Goal: Information Seeking & Learning: Find specific fact

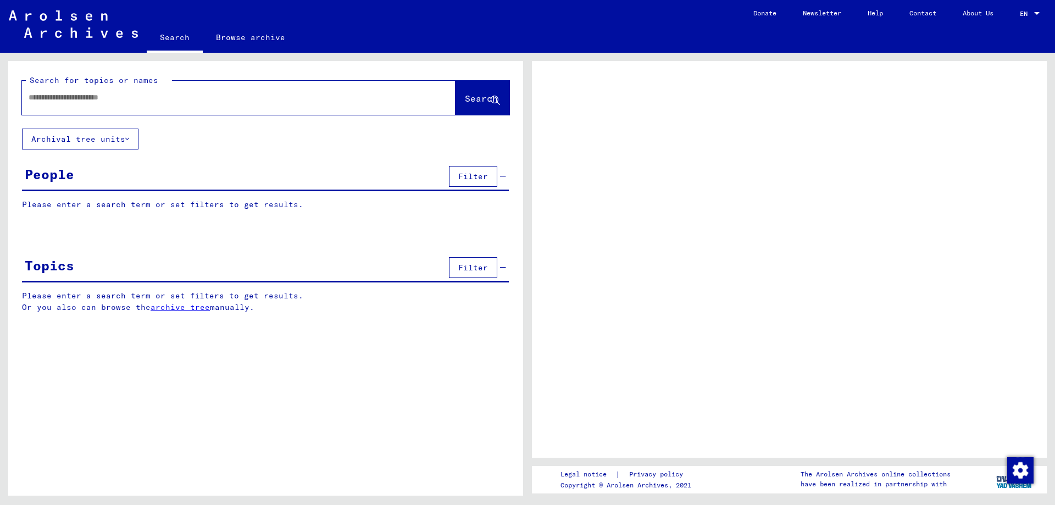
click at [132, 148] on button "Archival tree units" at bounding box center [80, 139] width 117 height 21
click at [132, 141] on button "Archival tree units" at bounding box center [80, 139] width 117 height 21
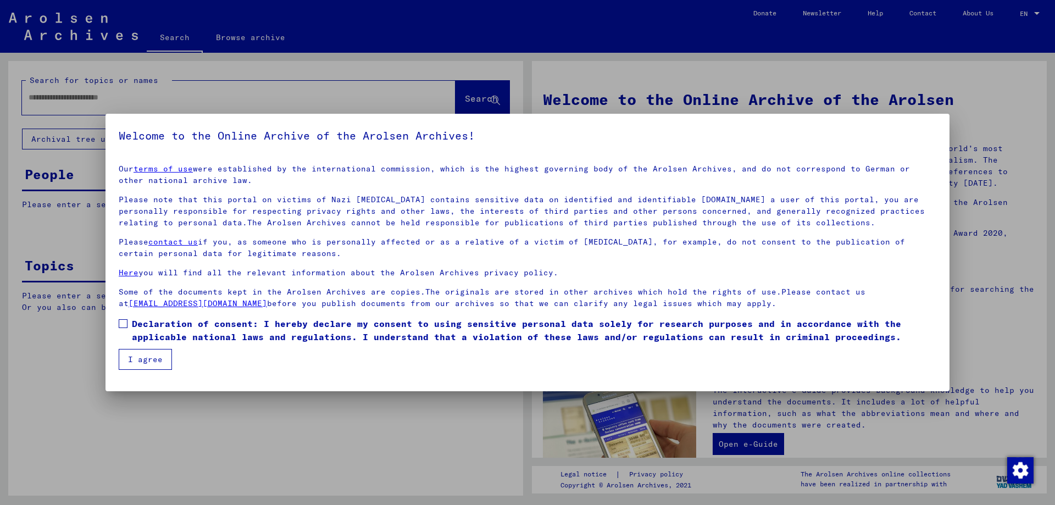
click at [137, 368] on button "I agree" at bounding box center [145, 359] width 53 height 21
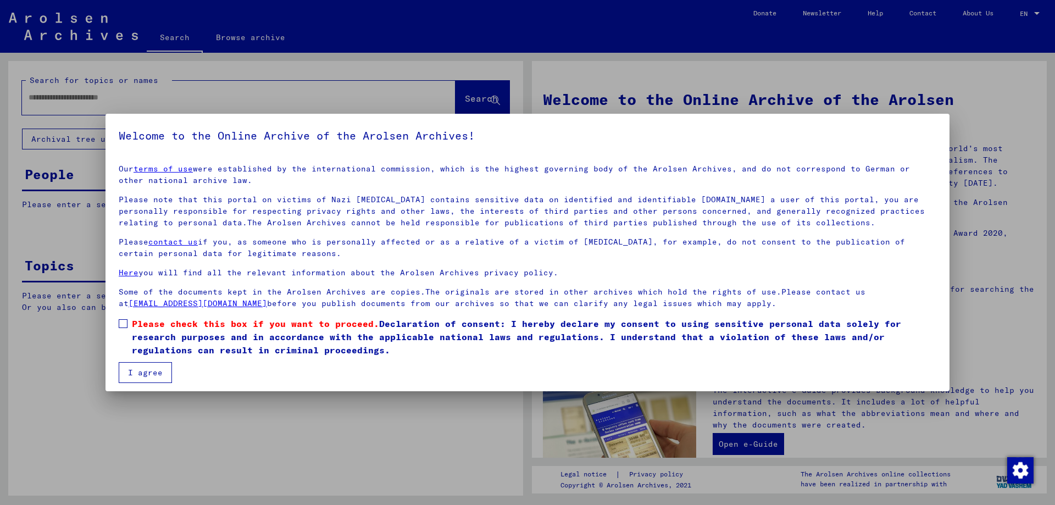
click at [125, 325] on span at bounding box center [123, 323] width 9 height 9
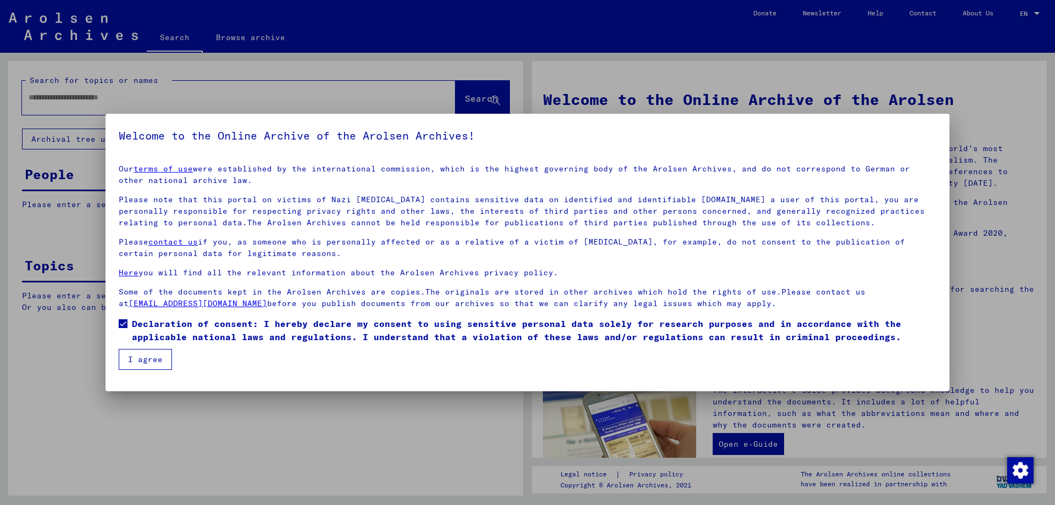
click at [142, 366] on button "I agree" at bounding box center [145, 359] width 53 height 21
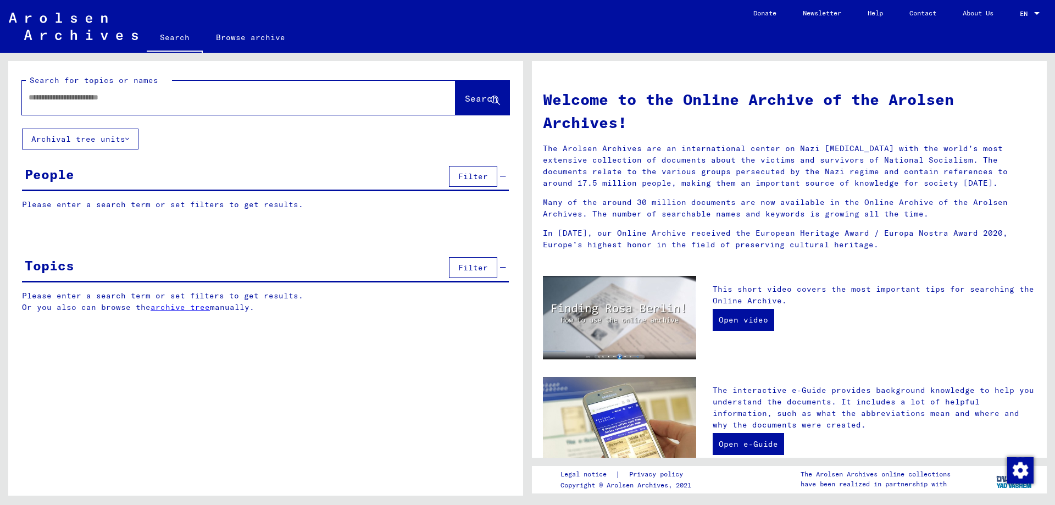
click at [114, 139] on button "Archival tree units" at bounding box center [80, 139] width 117 height 21
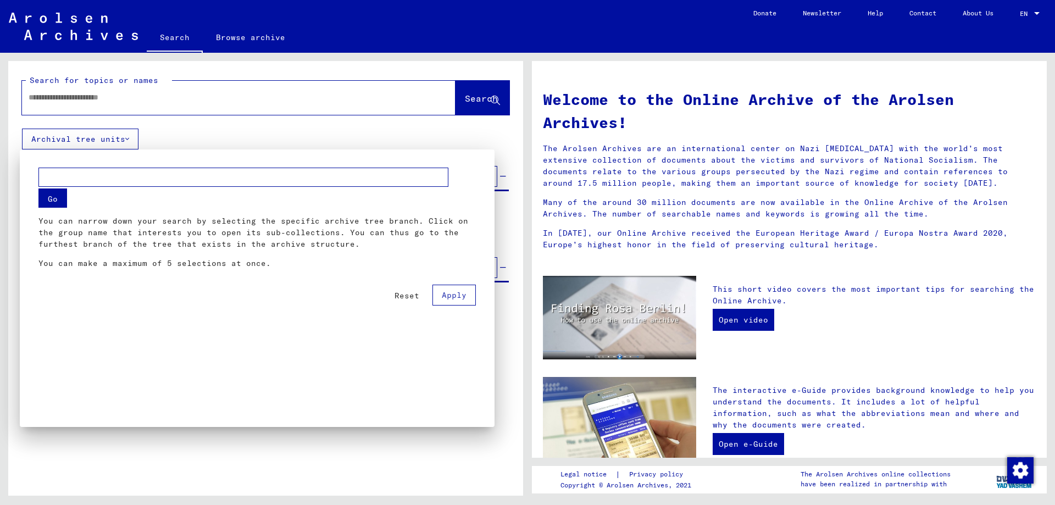
click at [85, 179] on input "text" at bounding box center [243, 177] width 410 height 19
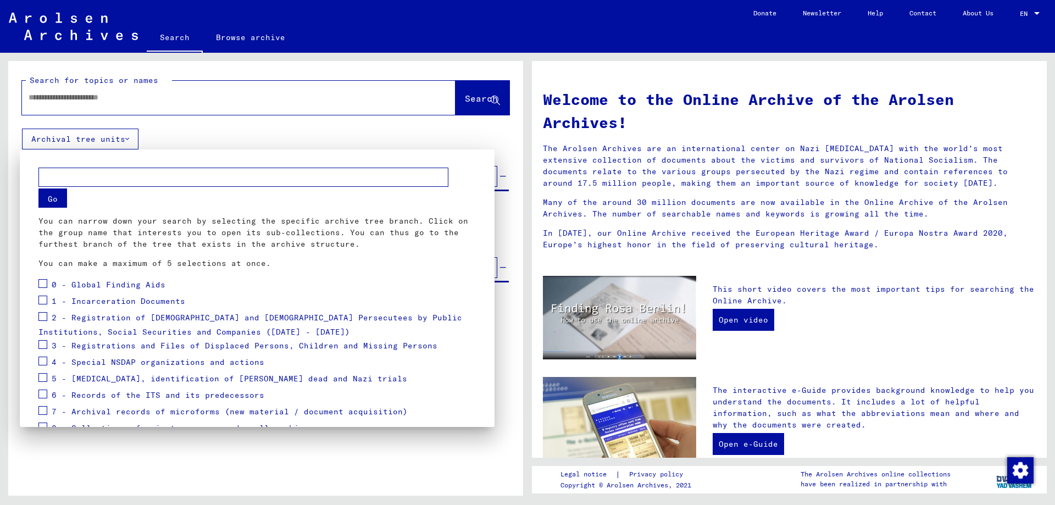
click at [45, 306] on mat-checkbox at bounding box center [42, 301] width 9 height 16
click at [45, 301] on span at bounding box center [42, 300] width 9 height 9
click at [75, 303] on span "1 - Incarceration Documents" at bounding box center [119, 301] width 134 height 10
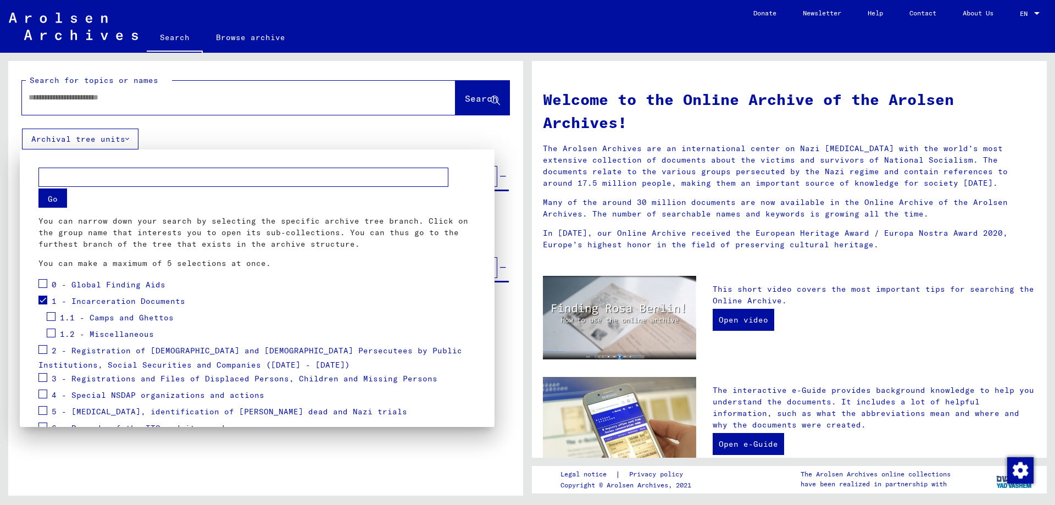
click at [56, 317] on div "1.1 - Camps and Ghettos" at bounding box center [110, 318] width 127 height 16
click at [49, 317] on span at bounding box center [51, 316] width 9 height 9
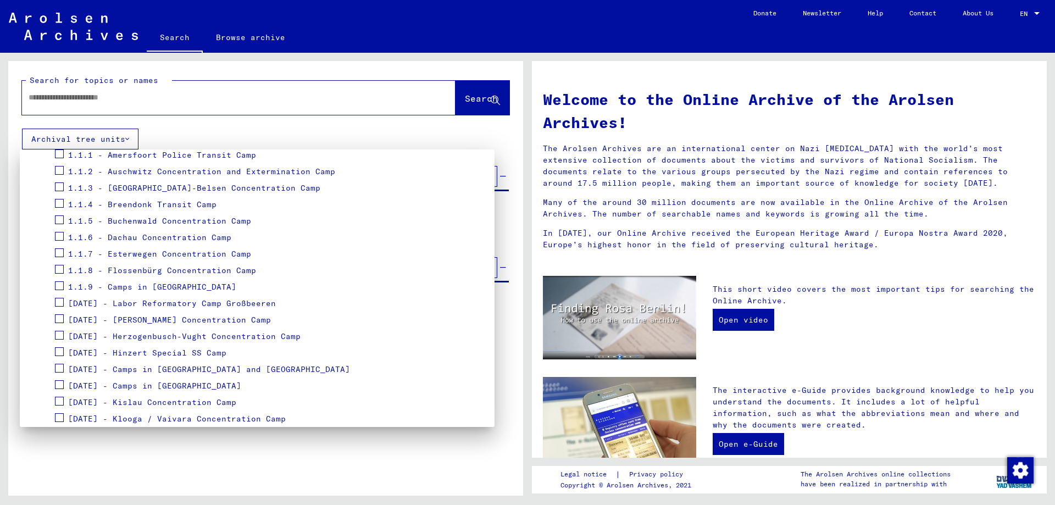
scroll to position [208, 0]
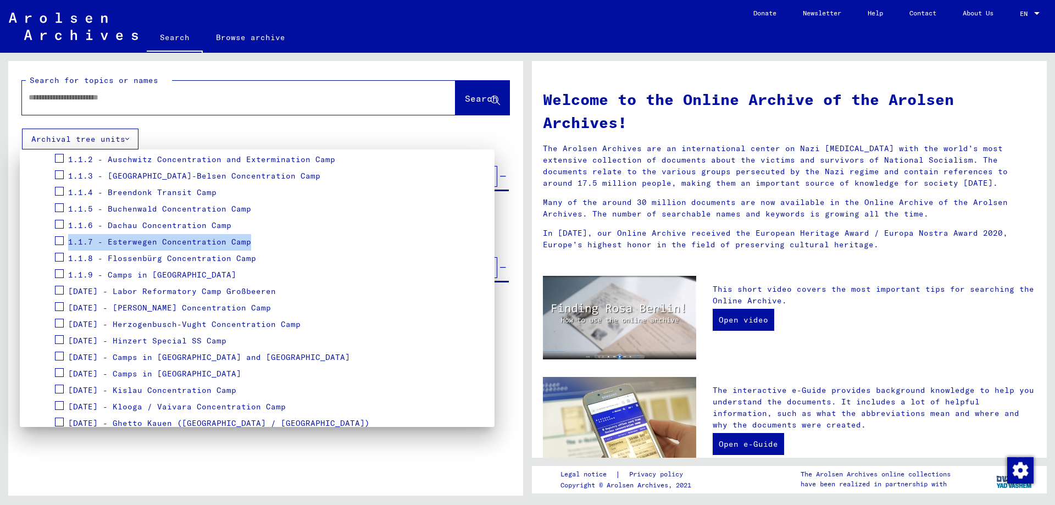
drag, startPoint x: 486, startPoint y: 228, endPoint x: 485, endPoint y: 249, distance: 20.9
click at [485, 249] on mat-dialog-container "Go You can narrow down your search by selecting the specific archive tree branc…" at bounding box center [257, 288] width 475 height 278
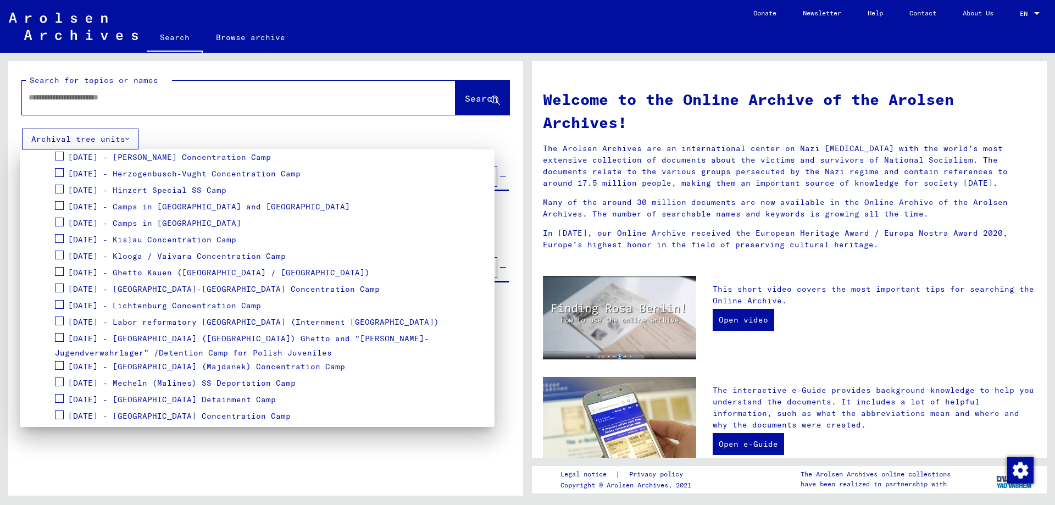
click at [163, 384] on span "[DATE] - Mecheln (Malines) SS Deportation Camp" at bounding box center [182, 383] width 228 height 10
click at [68, 399] on span at bounding box center [67, 398] width 9 height 9
click at [458, 106] on div at bounding box center [527, 252] width 1055 height 505
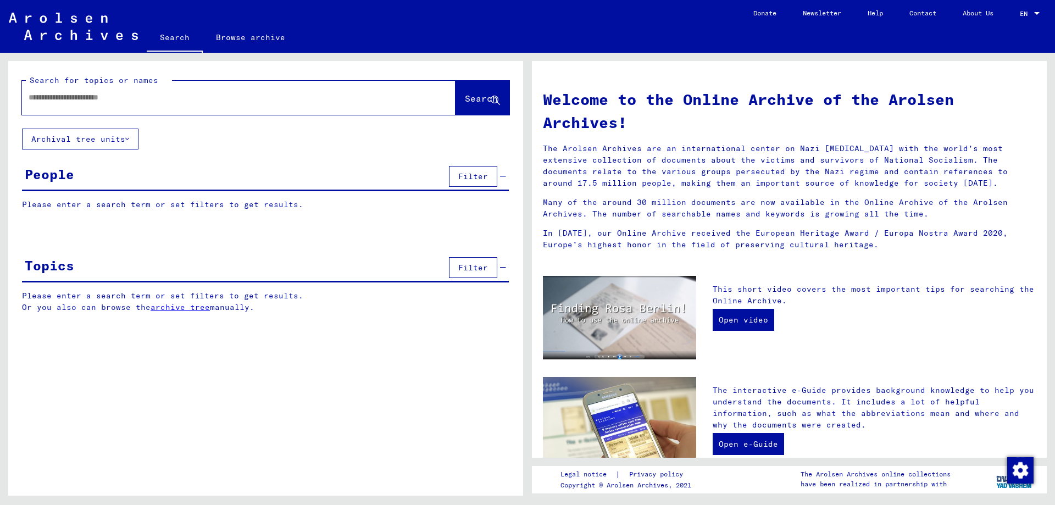
click at [125, 145] on button "Archival tree units" at bounding box center [80, 139] width 117 height 21
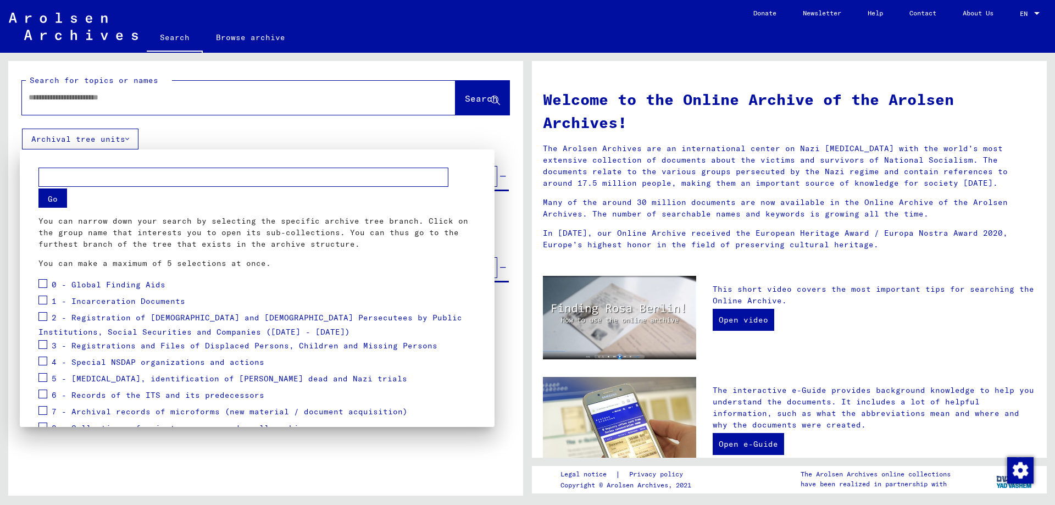
click at [77, 164] on mat-card "Go You can narrow down your search by selecting the specific archive tree branc…" at bounding box center [257, 317] width 448 height 309
click at [77, 172] on input "text" at bounding box center [243, 177] width 410 height 19
click at [48, 301] on div "1 - Incarceration Documents" at bounding box center [111, 301] width 147 height 16
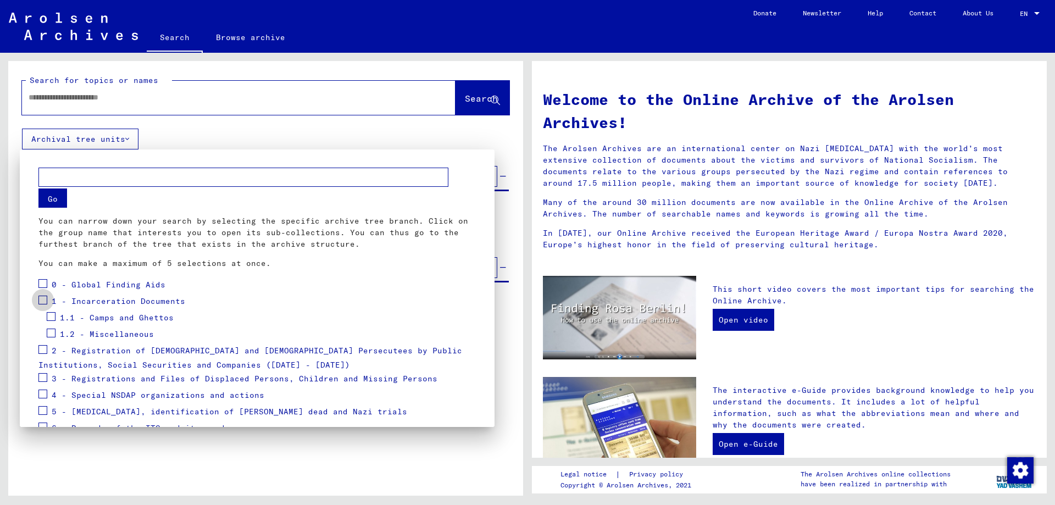
click at [42, 300] on span at bounding box center [42, 300] width 9 height 9
click at [51, 318] on span at bounding box center [51, 316] width 9 height 9
click at [70, 320] on span "1.1 - Camps and Ghettos" at bounding box center [117, 318] width 114 height 10
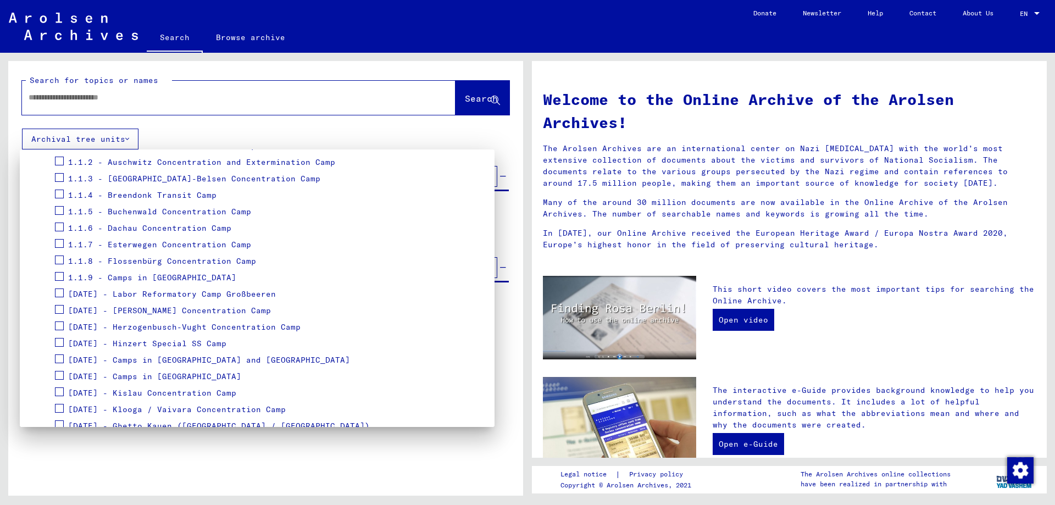
scroll to position [340, 0]
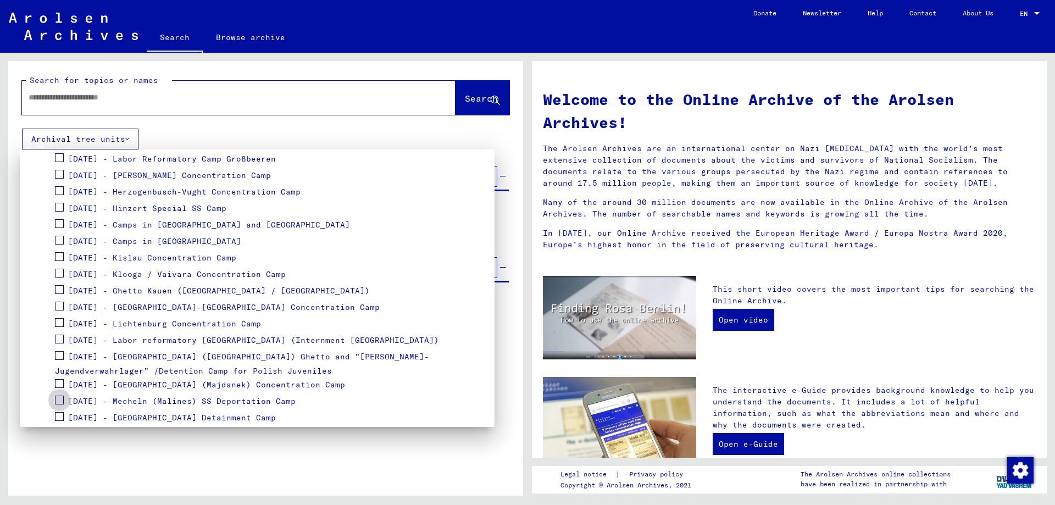
click at [62, 402] on span at bounding box center [59, 400] width 9 height 9
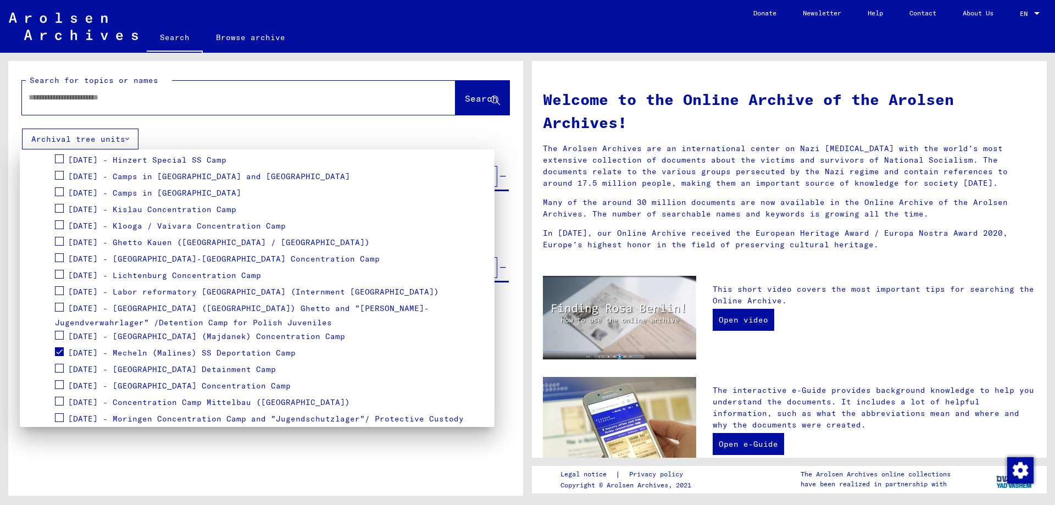
scroll to position [452, 0]
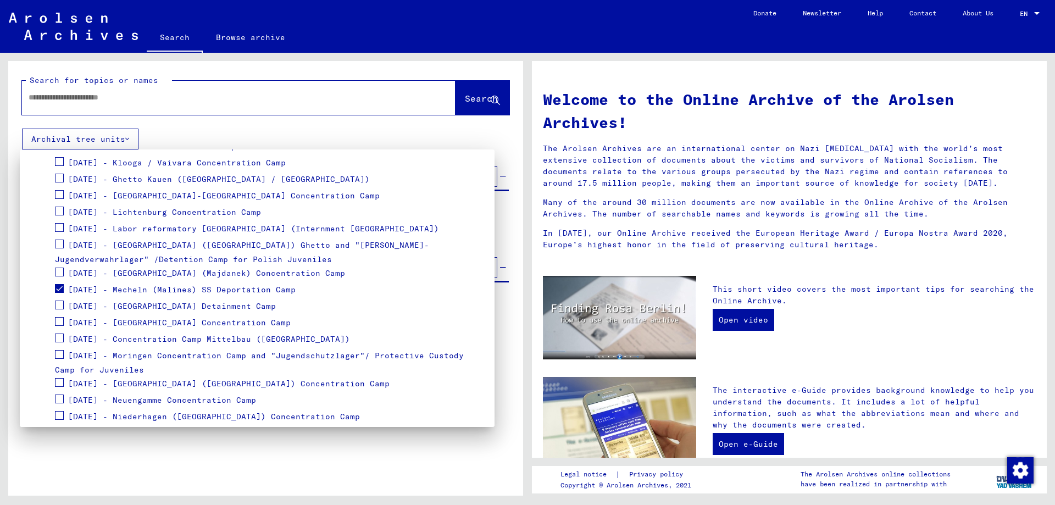
click at [123, 286] on span "[DATE] - Mecheln (Malines) SS Deportation Camp" at bounding box center [182, 290] width 228 height 10
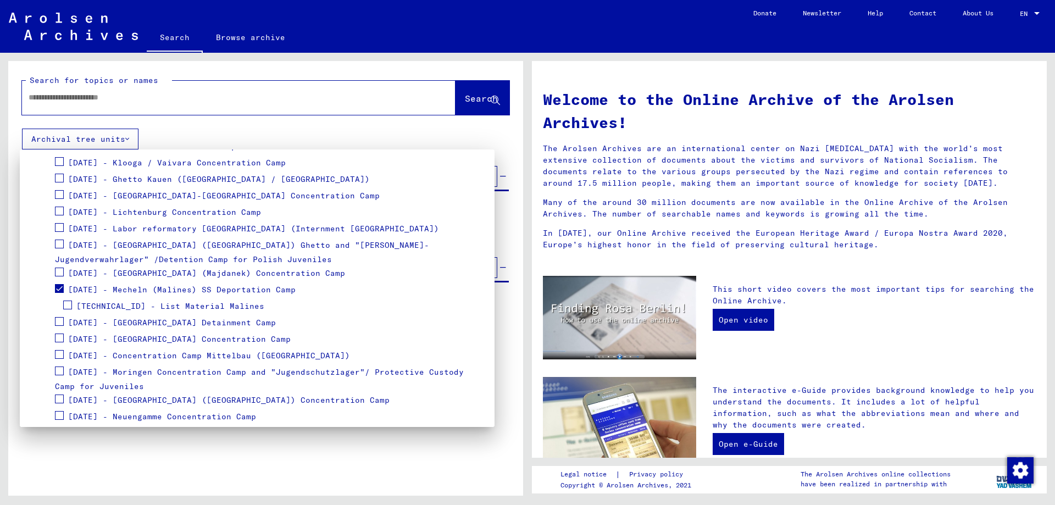
click at [68, 304] on span at bounding box center [67, 305] width 9 height 9
click at [85, 306] on span "[TECHNICAL_ID] - List Material Malines" at bounding box center [170, 306] width 188 height 10
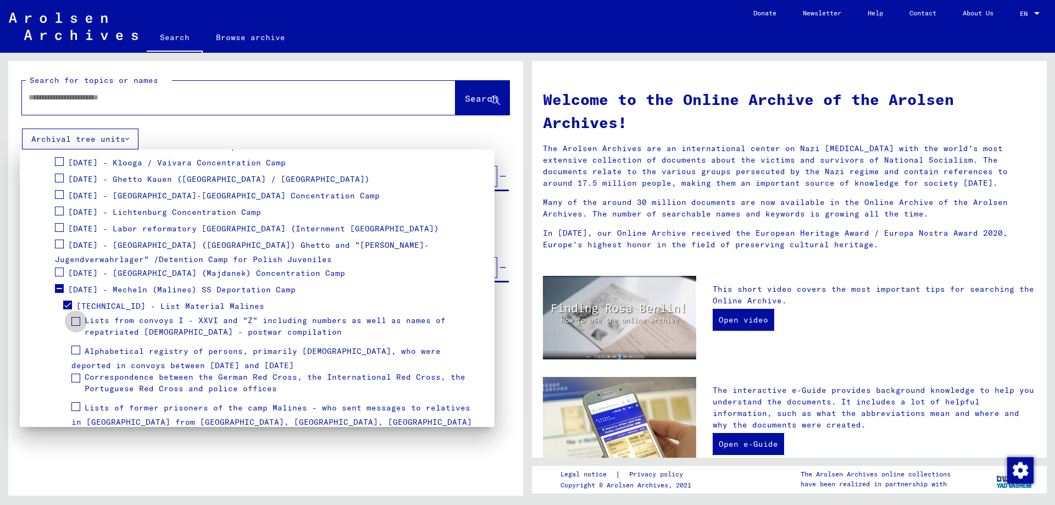
click at [78, 323] on span at bounding box center [75, 321] width 9 height 9
click at [198, 319] on span "Lists from convoys I - XXVI and "Z" including numbers as well as names of repat…" at bounding box center [265, 325] width 361 height 21
drag, startPoint x: 198, startPoint y: 319, endPoint x: 473, endPoint y: 97, distance: 353.3
click at [473, 97] on div at bounding box center [527, 252] width 1055 height 505
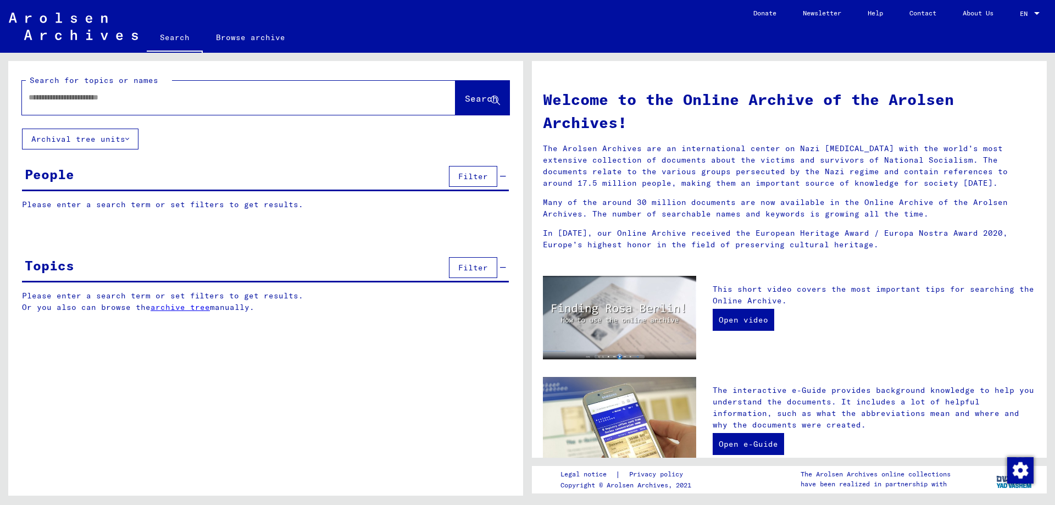
click at [128, 141] on icon at bounding box center [127, 139] width 4 height 8
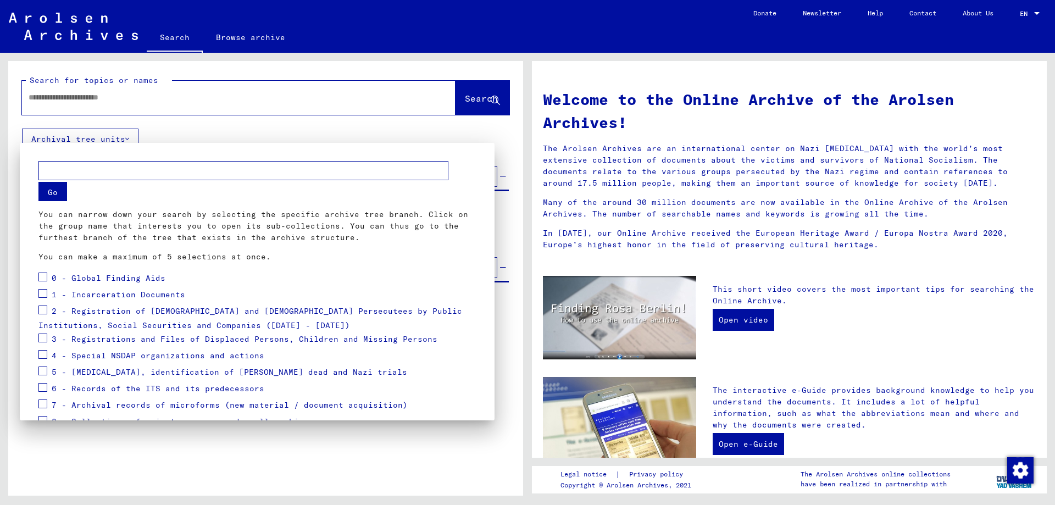
drag, startPoint x: 1041, startPoint y: 108, endPoint x: 1050, endPoint y: 219, distance: 111.4
click at [1050, 219] on div at bounding box center [527, 252] width 1055 height 505
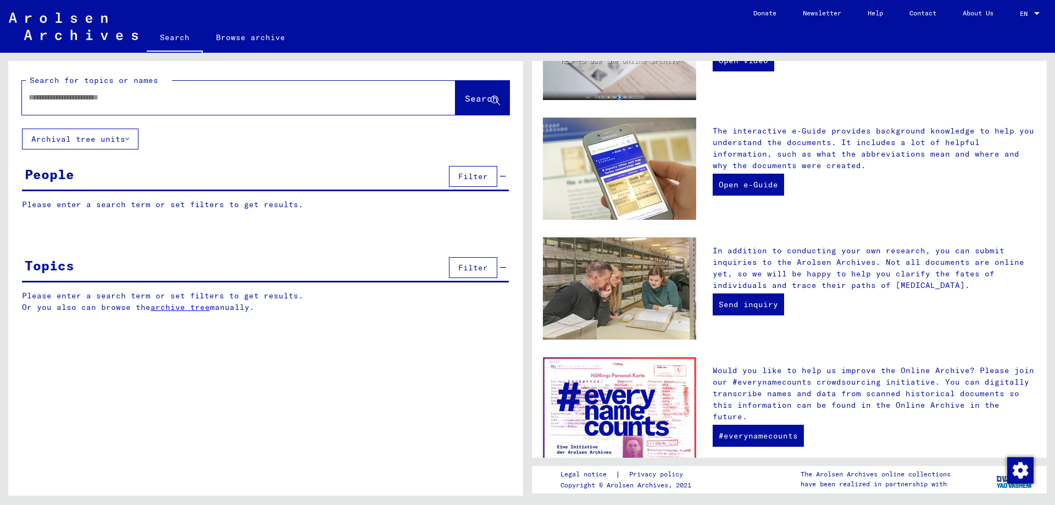
scroll to position [319, 0]
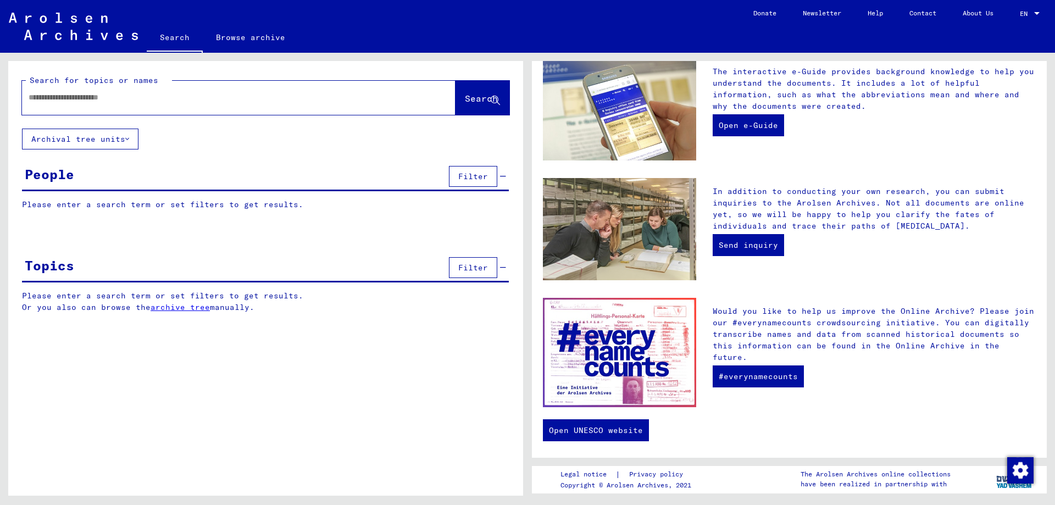
click at [458, 267] on button "Filter" at bounding box center [473, 267] width 48 height 21
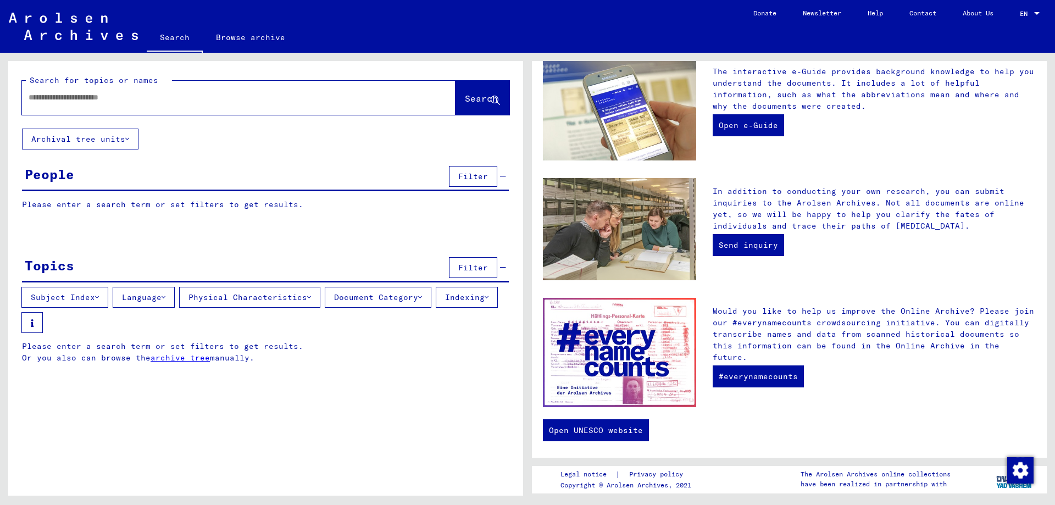
click at [150, 102] on input "text" at bounding box center [226, 98] width 394 height 12
paste input "**********"
type input "**********"
click at [481, 102] on span "Search" at bounding box center [481, 98] width 33 height 11
